Goal: Transaction & Acquisition: Purchase product/service

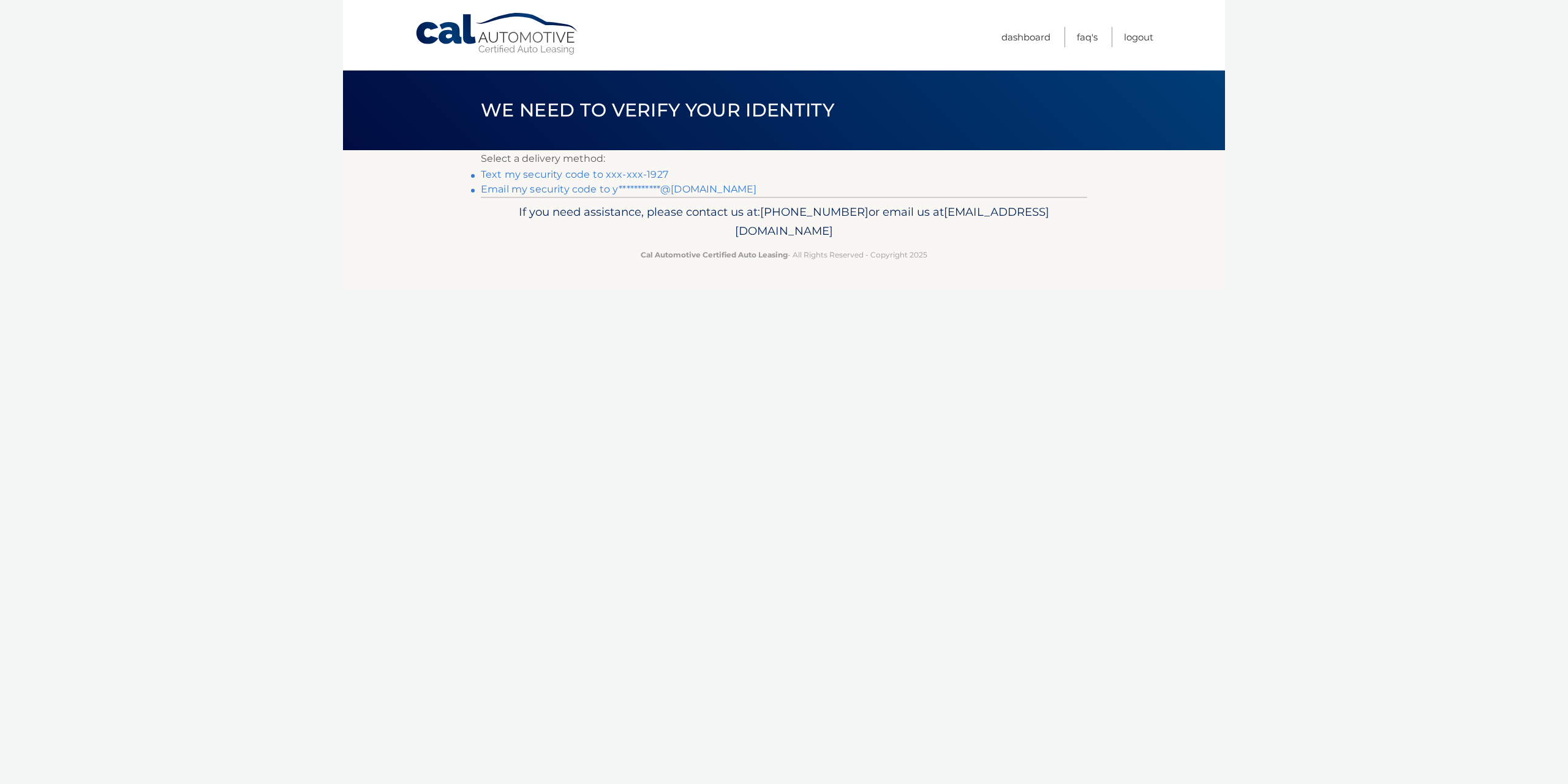
click at [594, 174] on link "Text my security code to xxx-xxx-1927" at bounding box center [574, 174] width 188 height 12
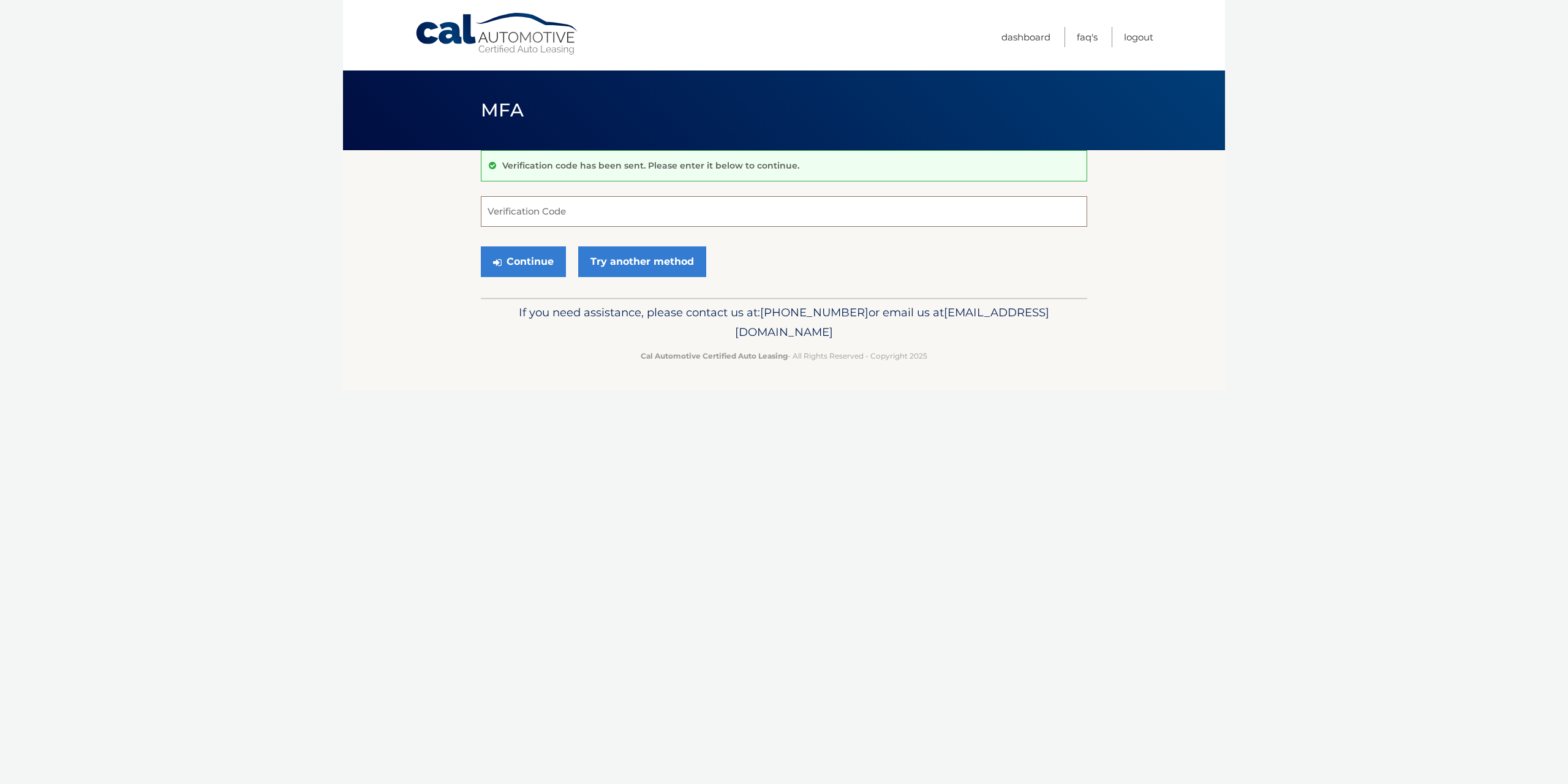
click at [545, 213] on input "Verification Code" at bounding box center [784, 211] width 606 height 31
type input "847328"
click at [542, 271] on button "Continue" at bounding box center [523, 262] width 85 height 31
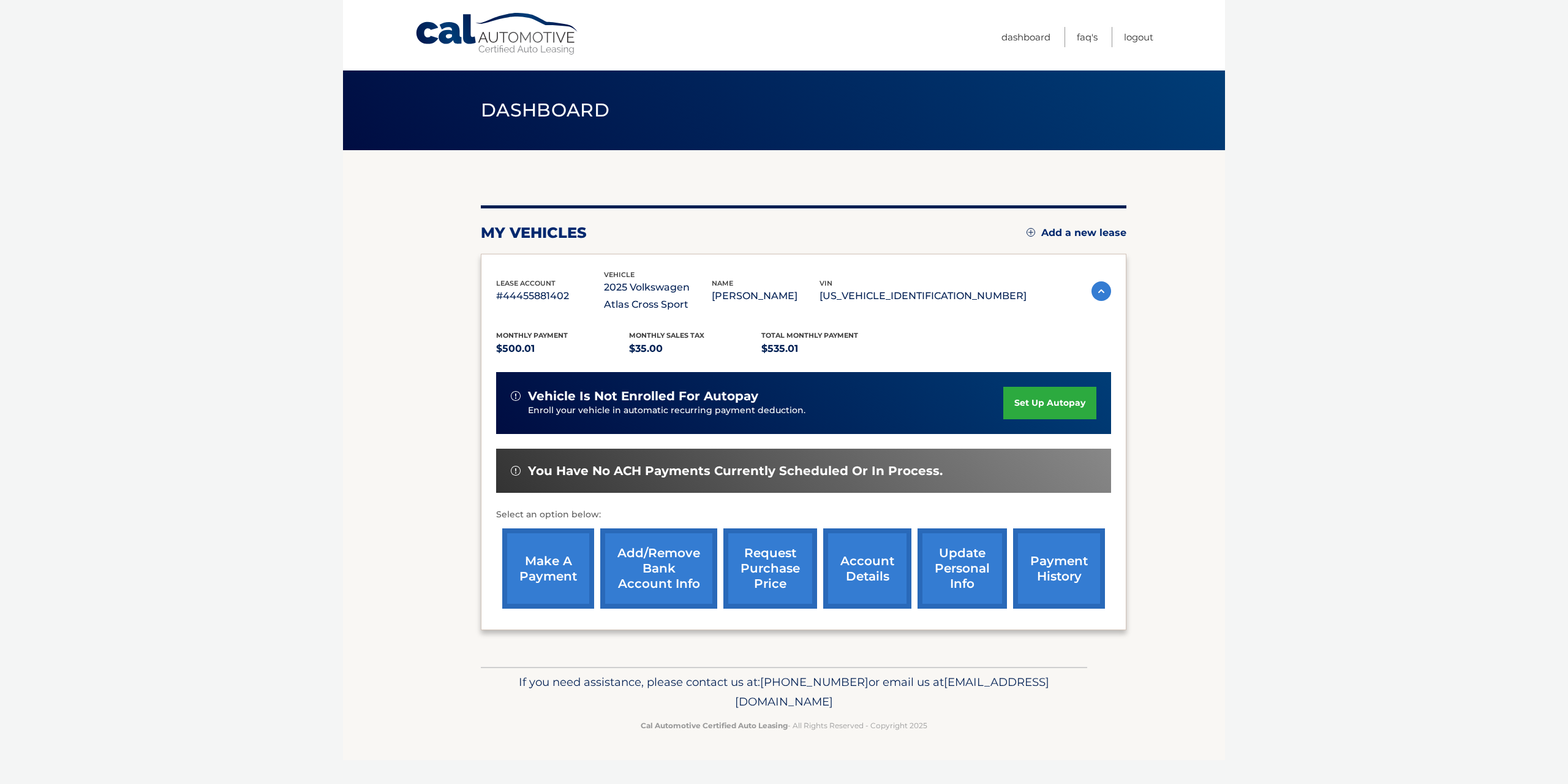
click at [554, 578] on link "make a payment" at bounding box center [548, 568] width 92 height 80
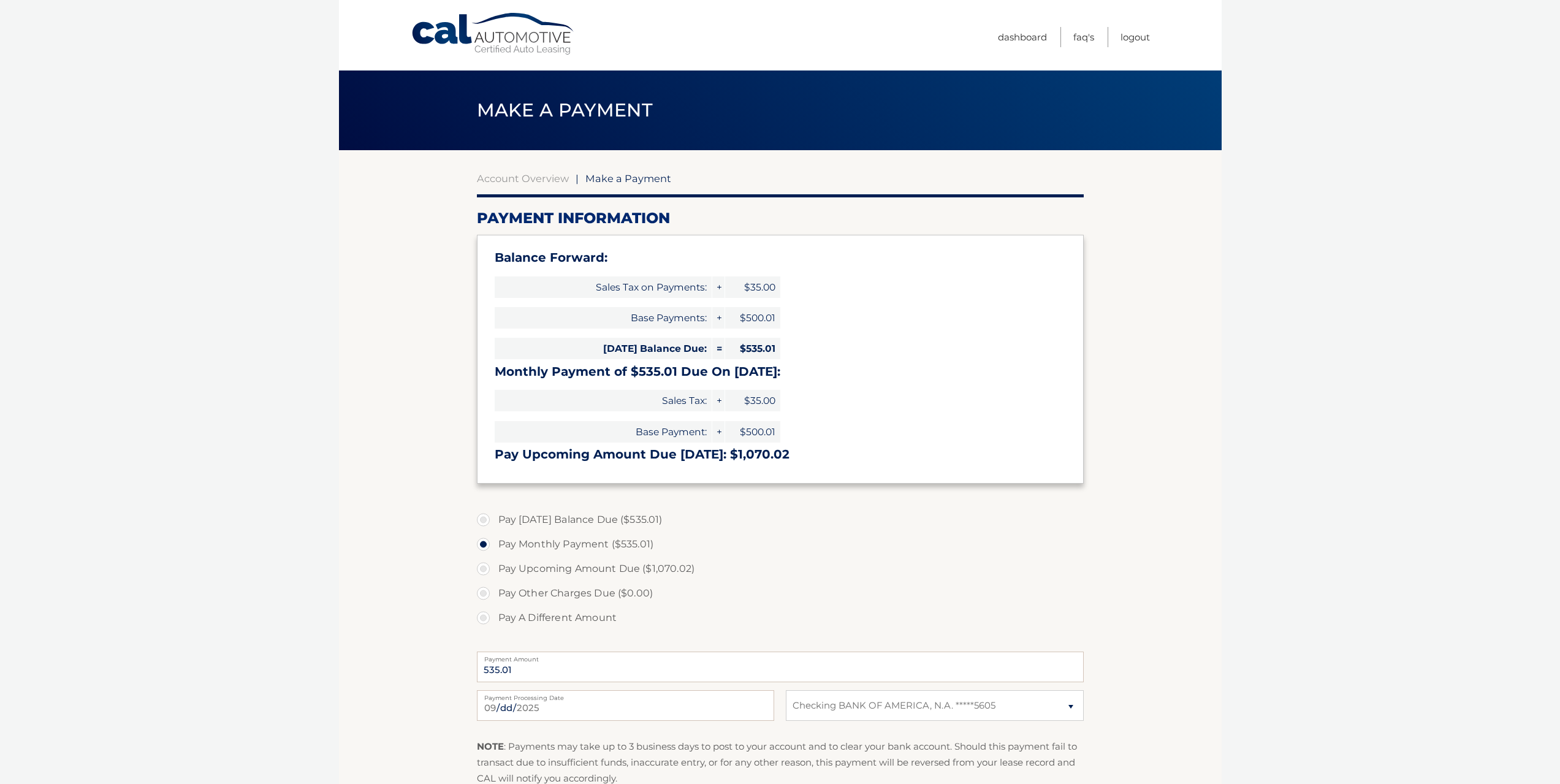
select select "ZGRmNjA1NmEtOWJiNC00YjM2LTgyNWEtZmQzNDc4NjU5ZThk"
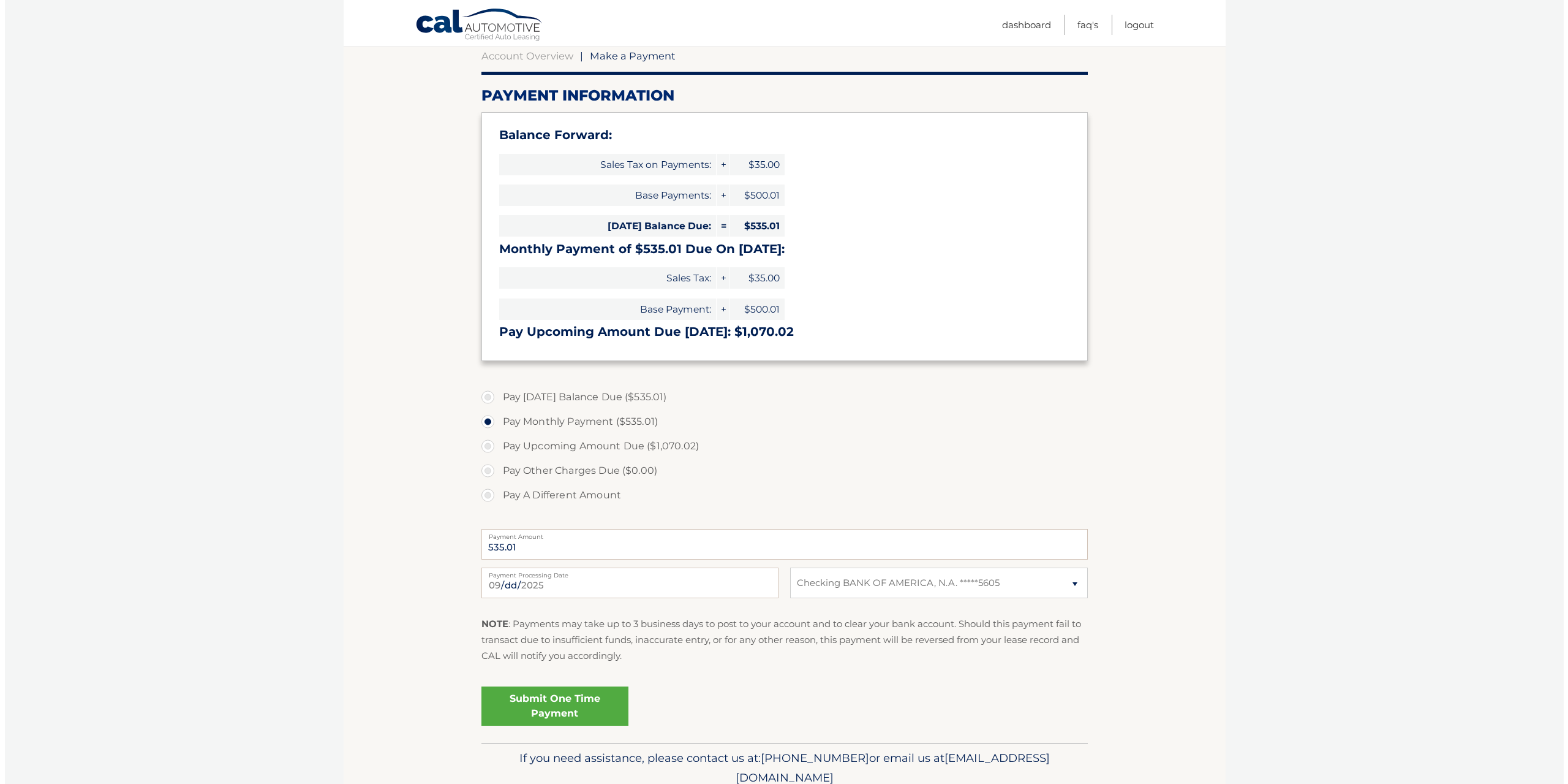
scroll to position [175, 0]
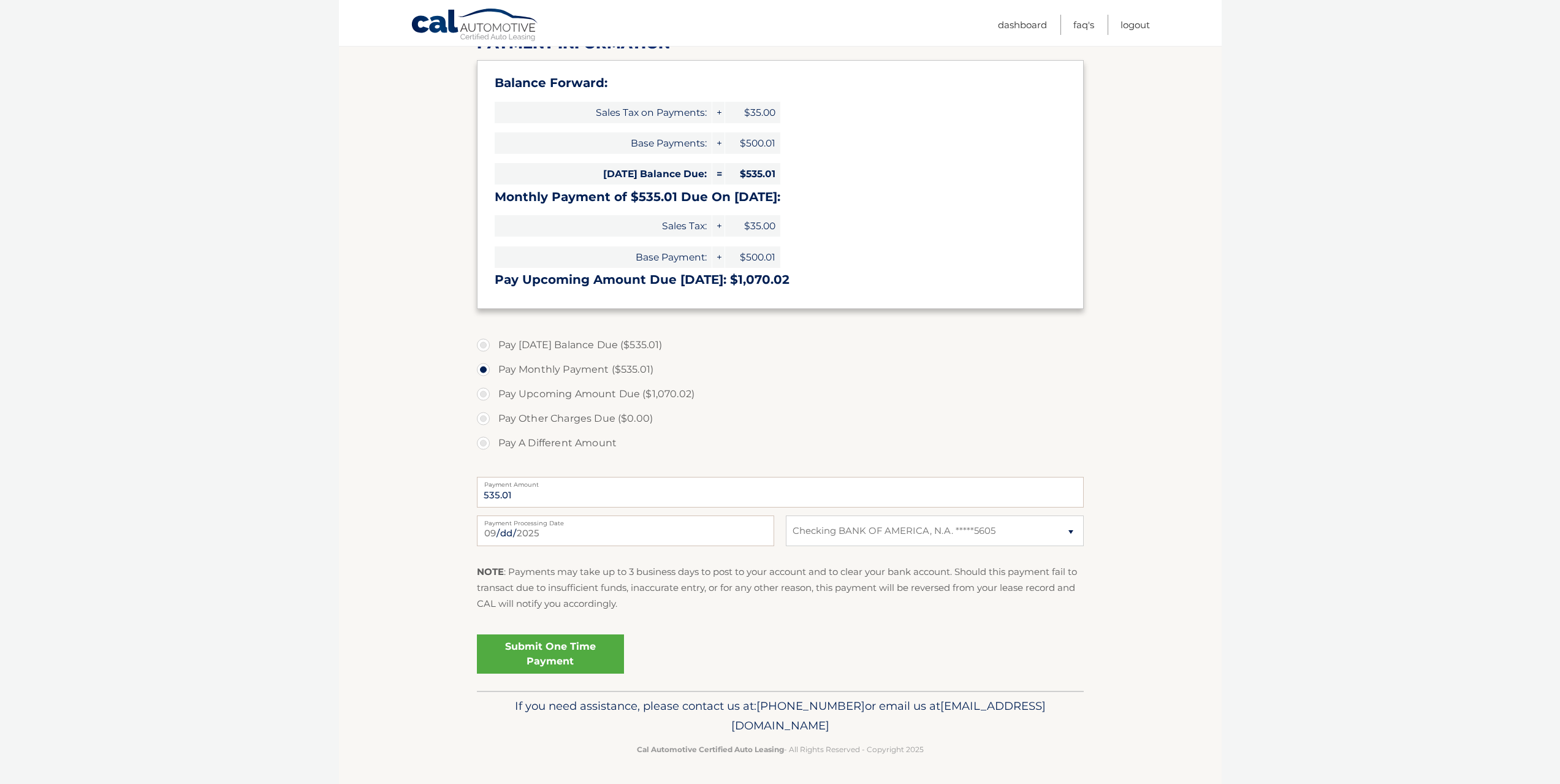
click at [564, 660] on link "Submit One Time Payment" at bounding box center [550, 654] width 147 height 39
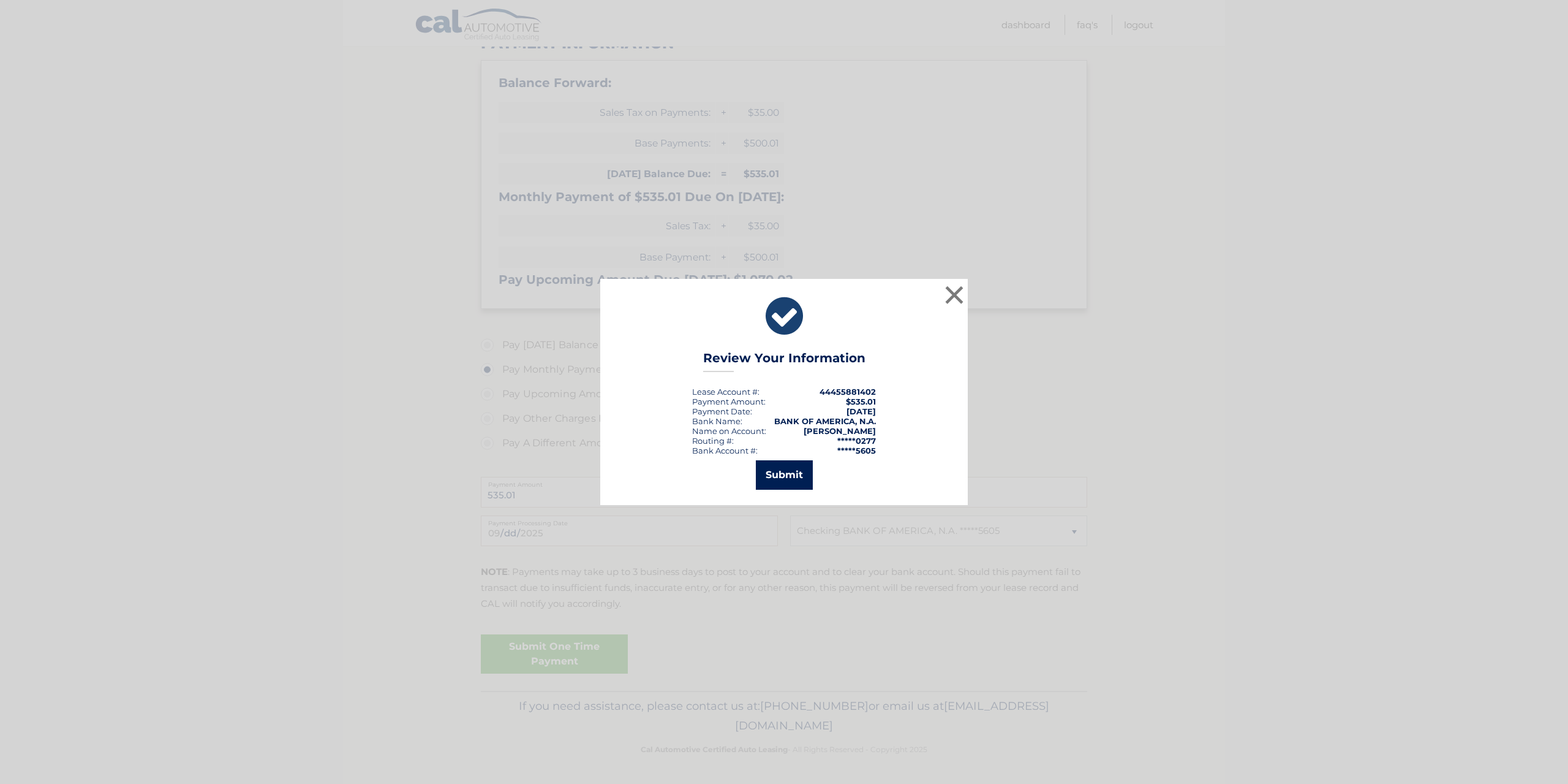
click at [781, 479] on button "Submit" at bounding box center [784, 475] width 57 height 30
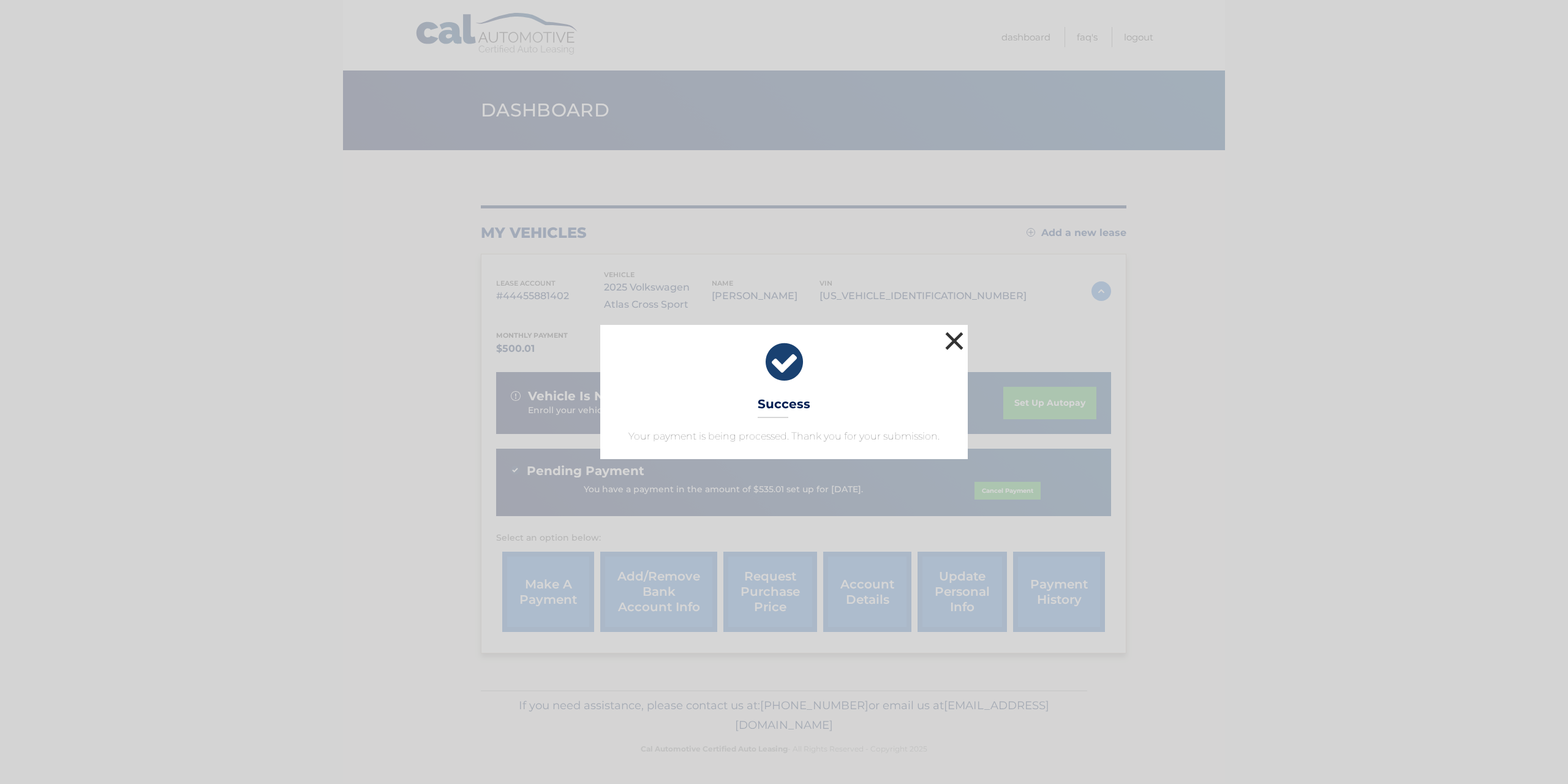
click at [955, 344] on button "×" at bounding box center [954, 340] width 24 height 24
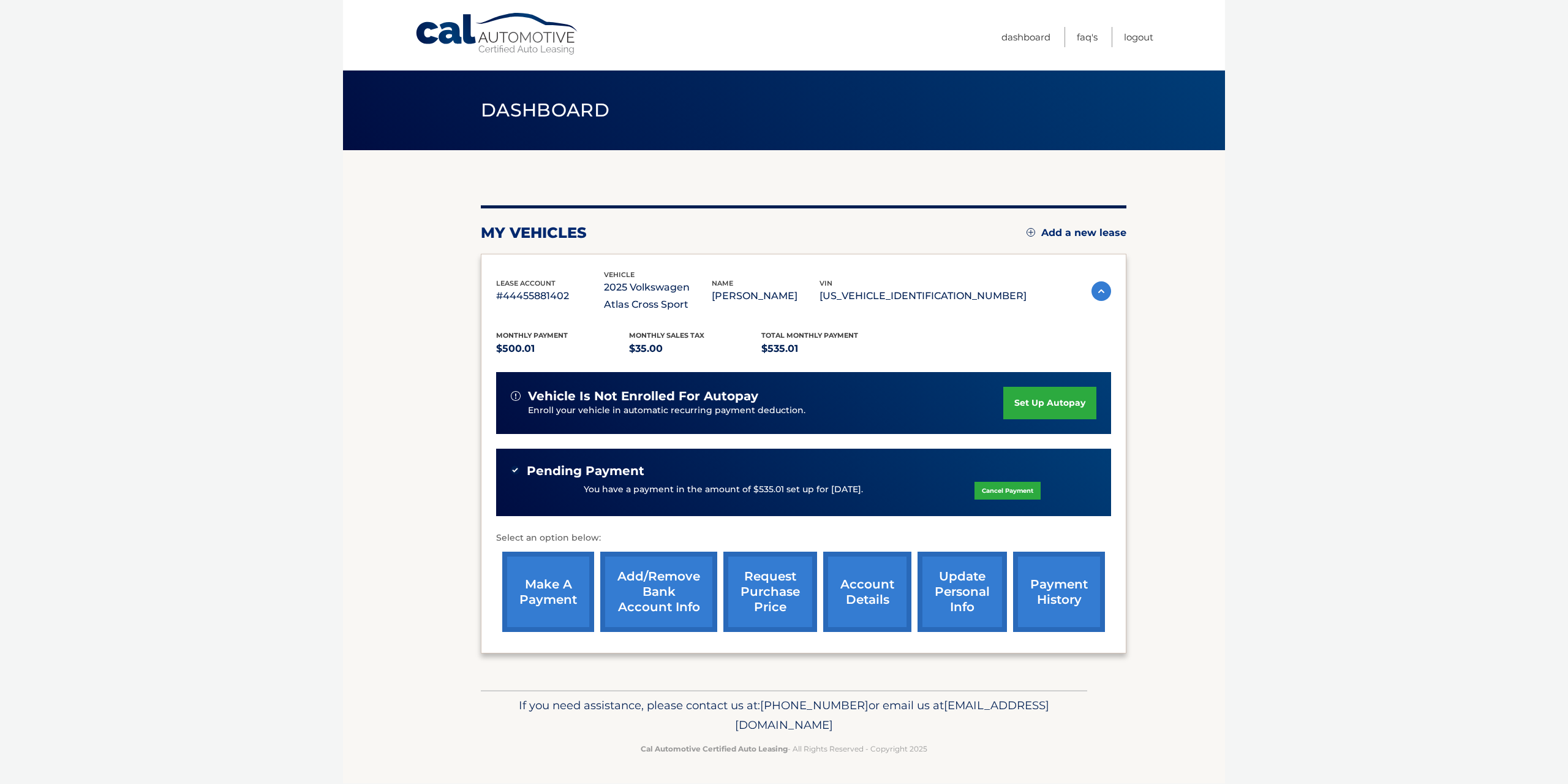
click at [1069, 602] on link "payment history" at bounding box center [1059, 591] width 92 height 80
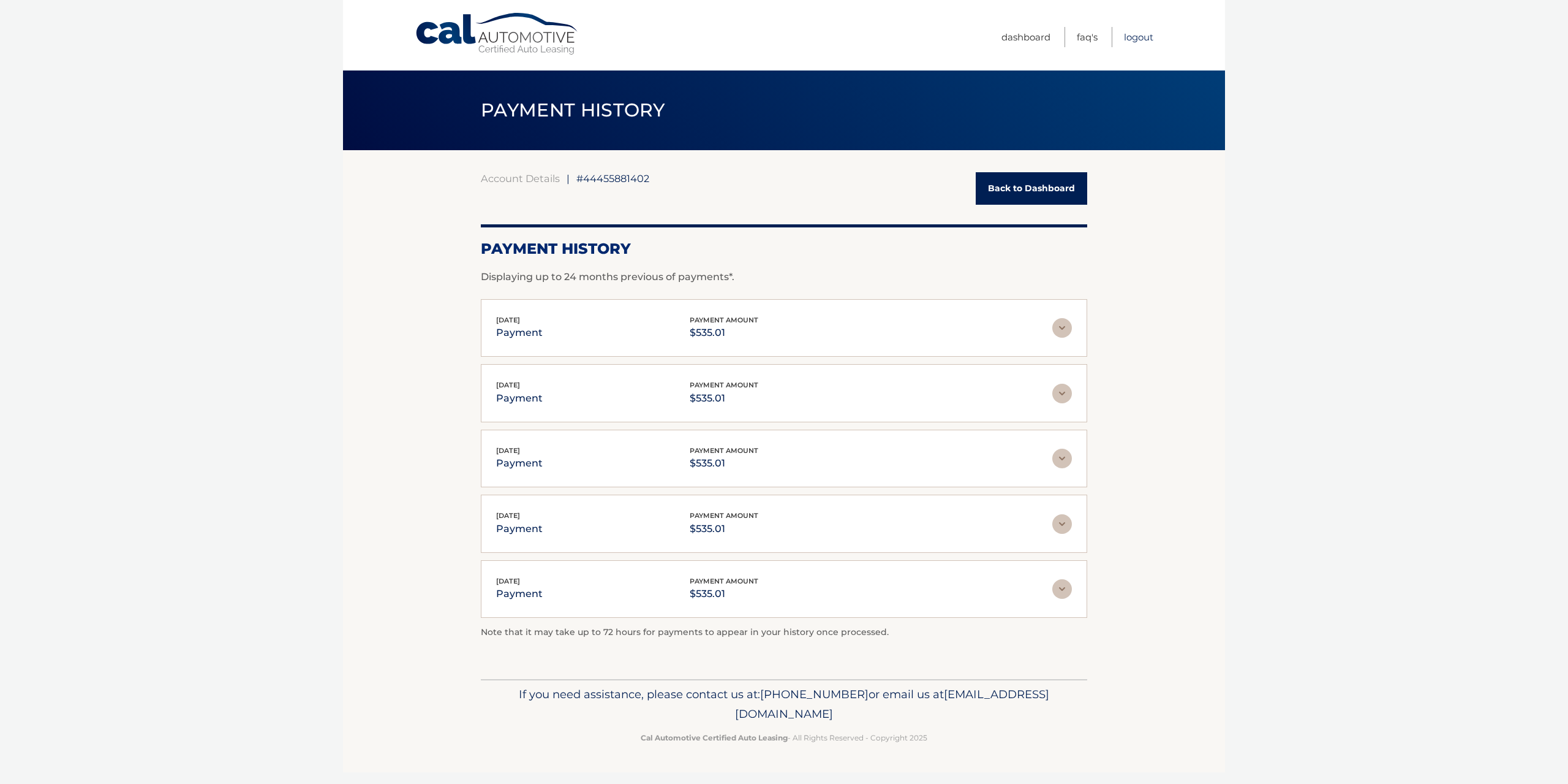
click at [1139, 38] on link "Logout" at bounding box center [1139, 37] width 30 height 20
